Goal: Navigation & Orientation: Find specific page/section

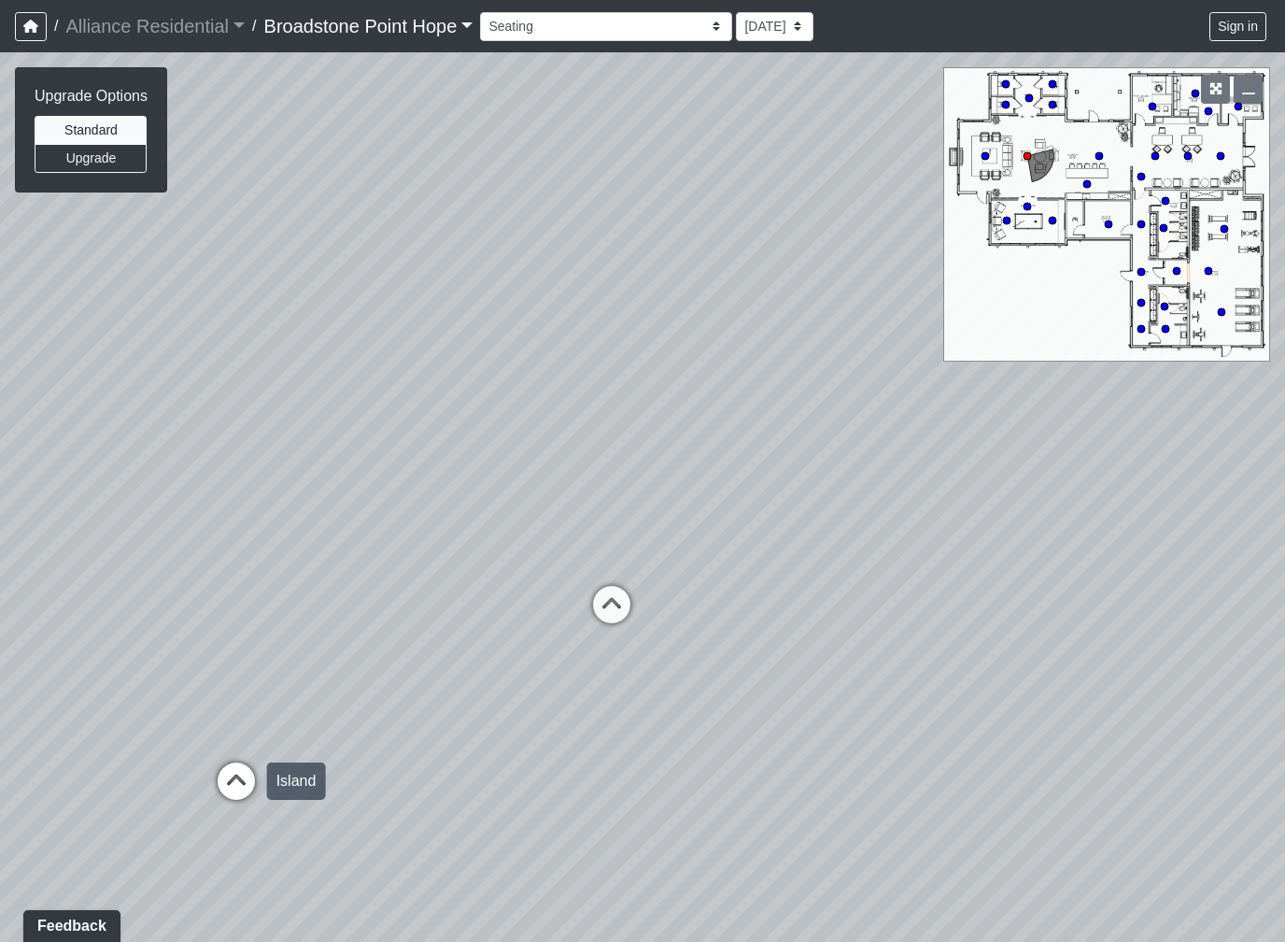
click at [262, 766] on icon at bounding box center [236, 790] width 56 height 56
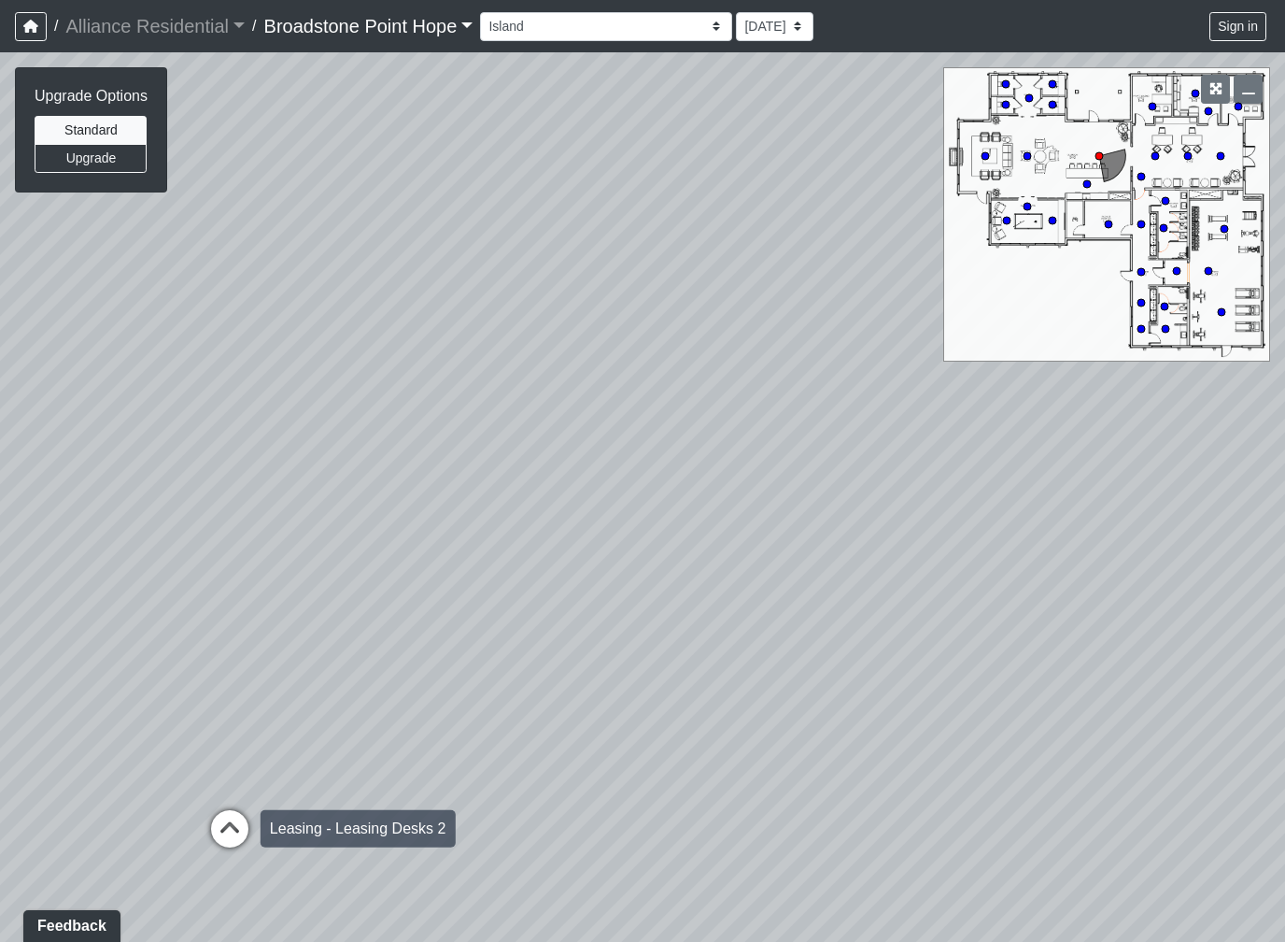
click at [225, 820] on icon at bounding box center [230, 838] width 56 height 56
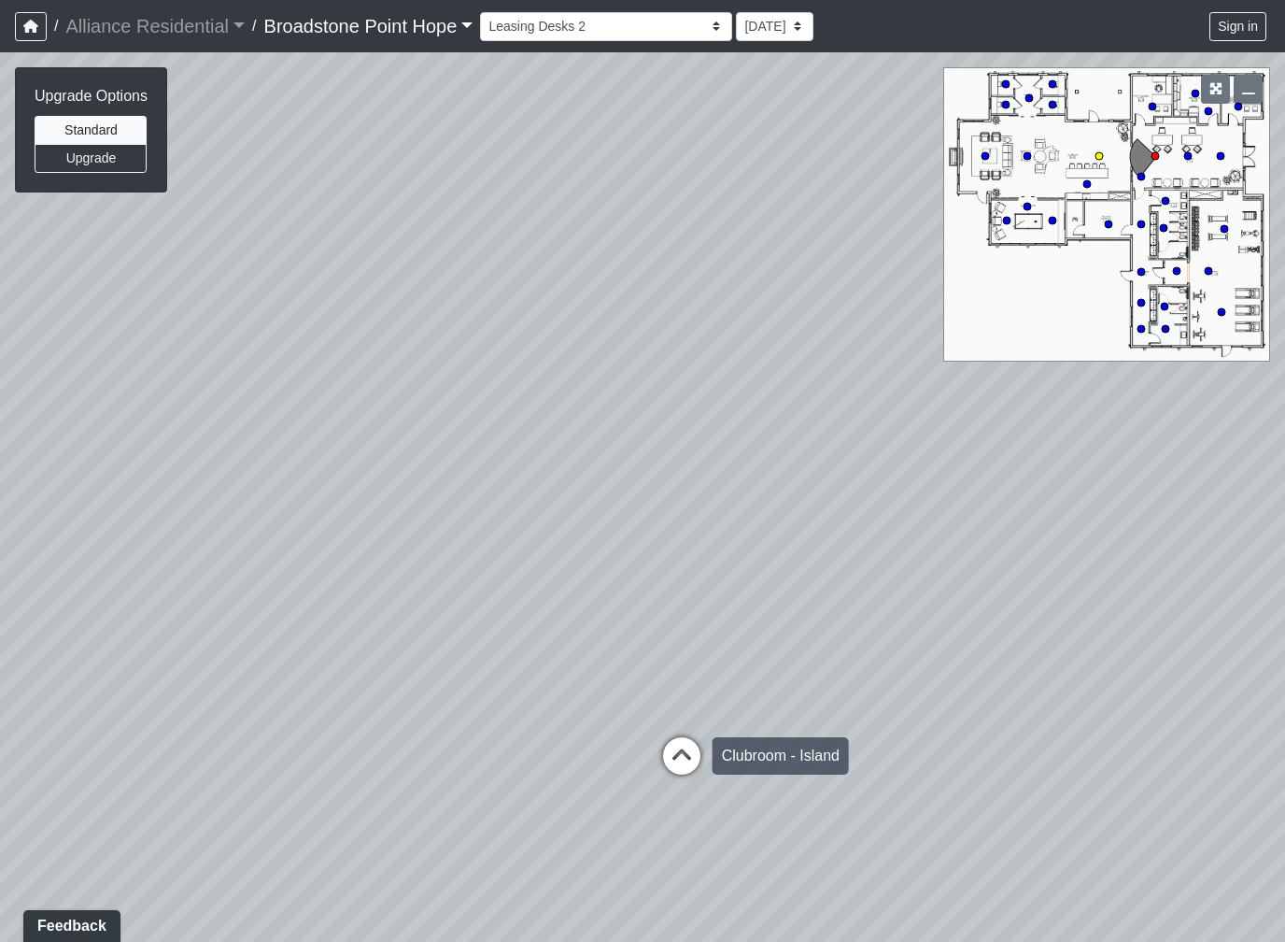
click at [708, 760] on icon at bounding box center [682, 765] width 56 height 56
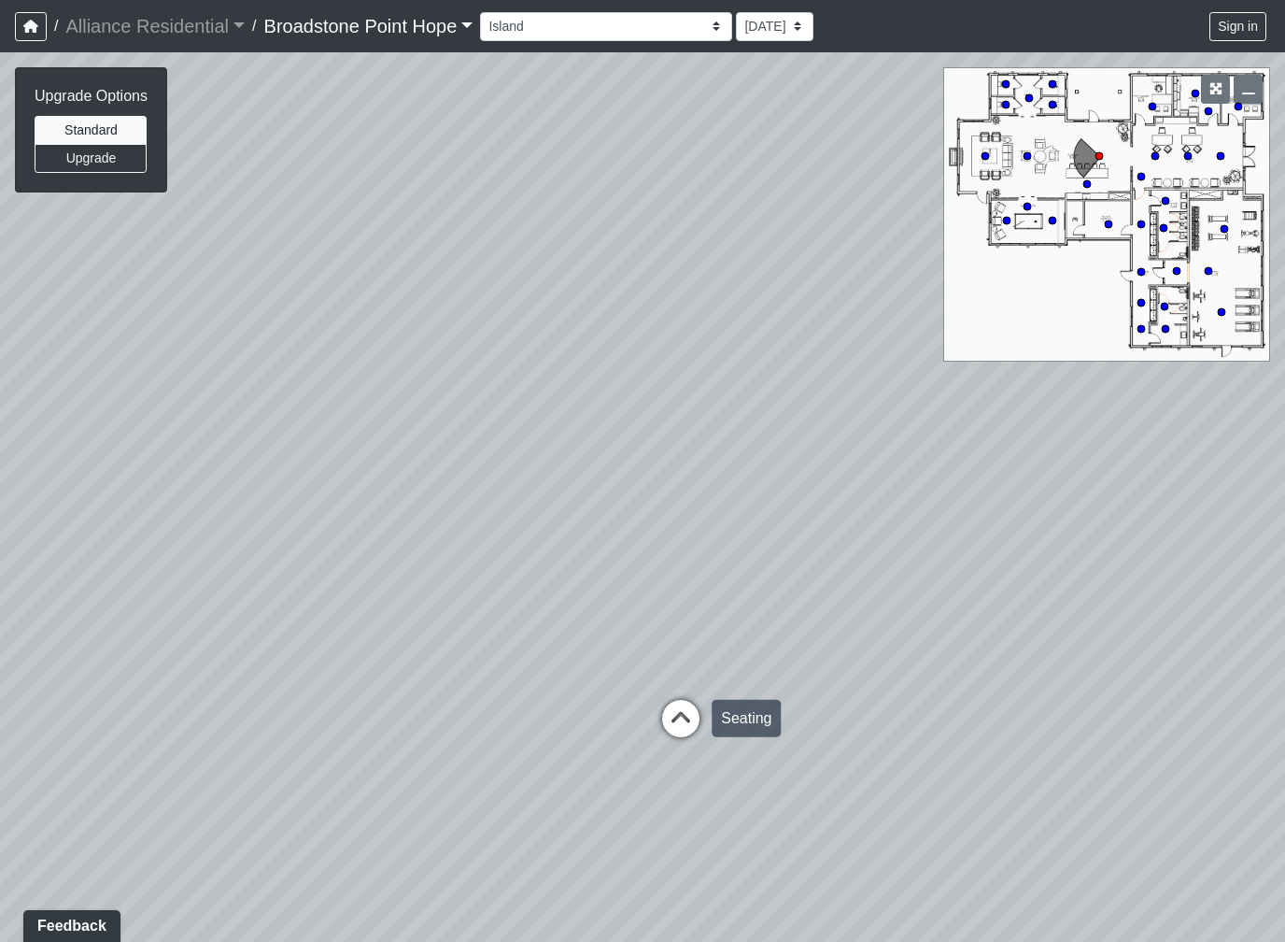
click at [699, 732] on icon at bounding box center [681, 728] width 56 height 56
select select "2VLwSfvpCUU1e7sriJ8eAr"
